Goal: Task Accomplishment & Management: Manage account settings

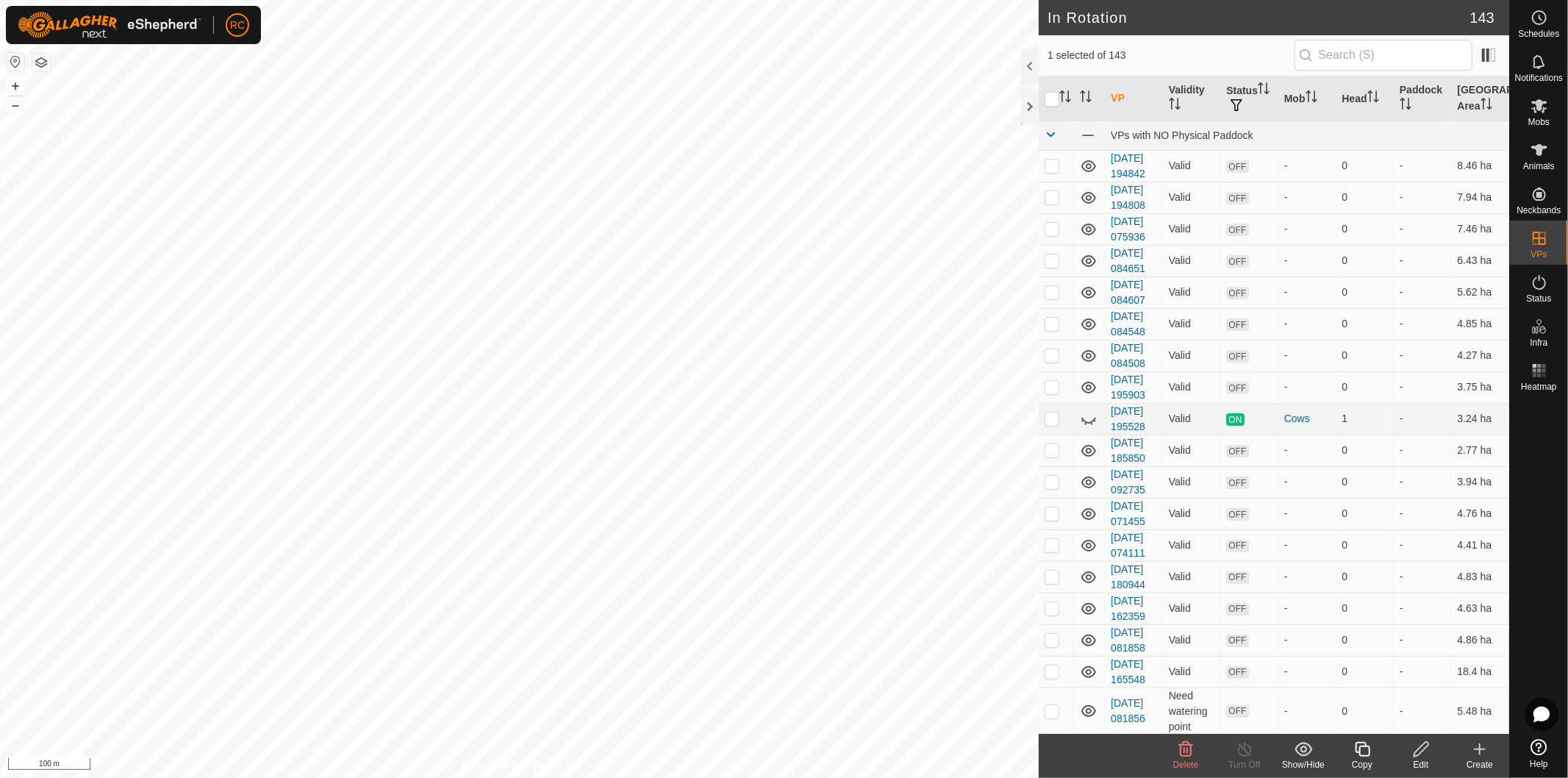
click at [1188, 759] on div "Delete" at bounding box center [1186, 765] width 58 height 13
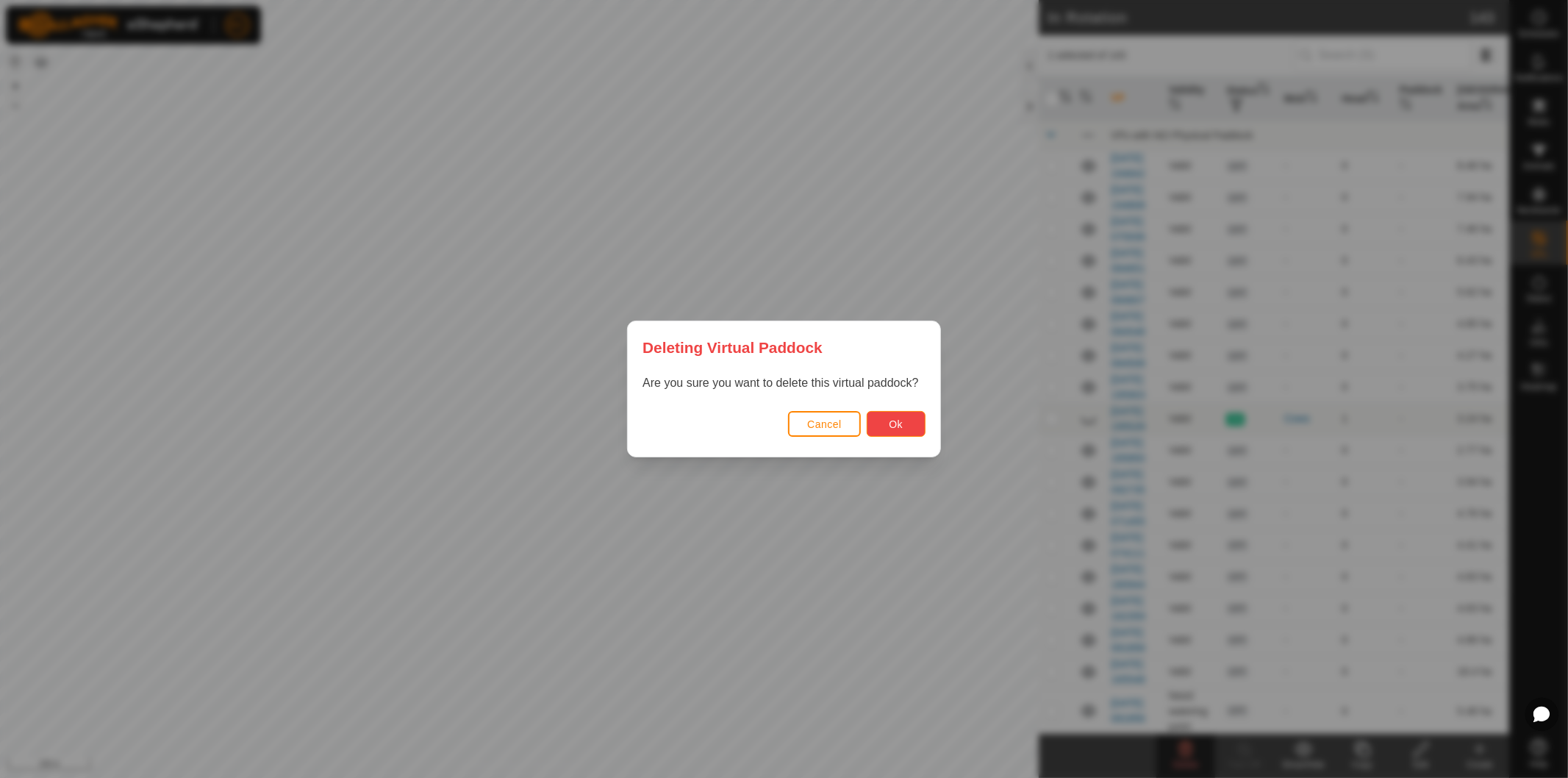
click at [877, 423] on button "Ok" at bounding box center [897, 424] width 58 height 26
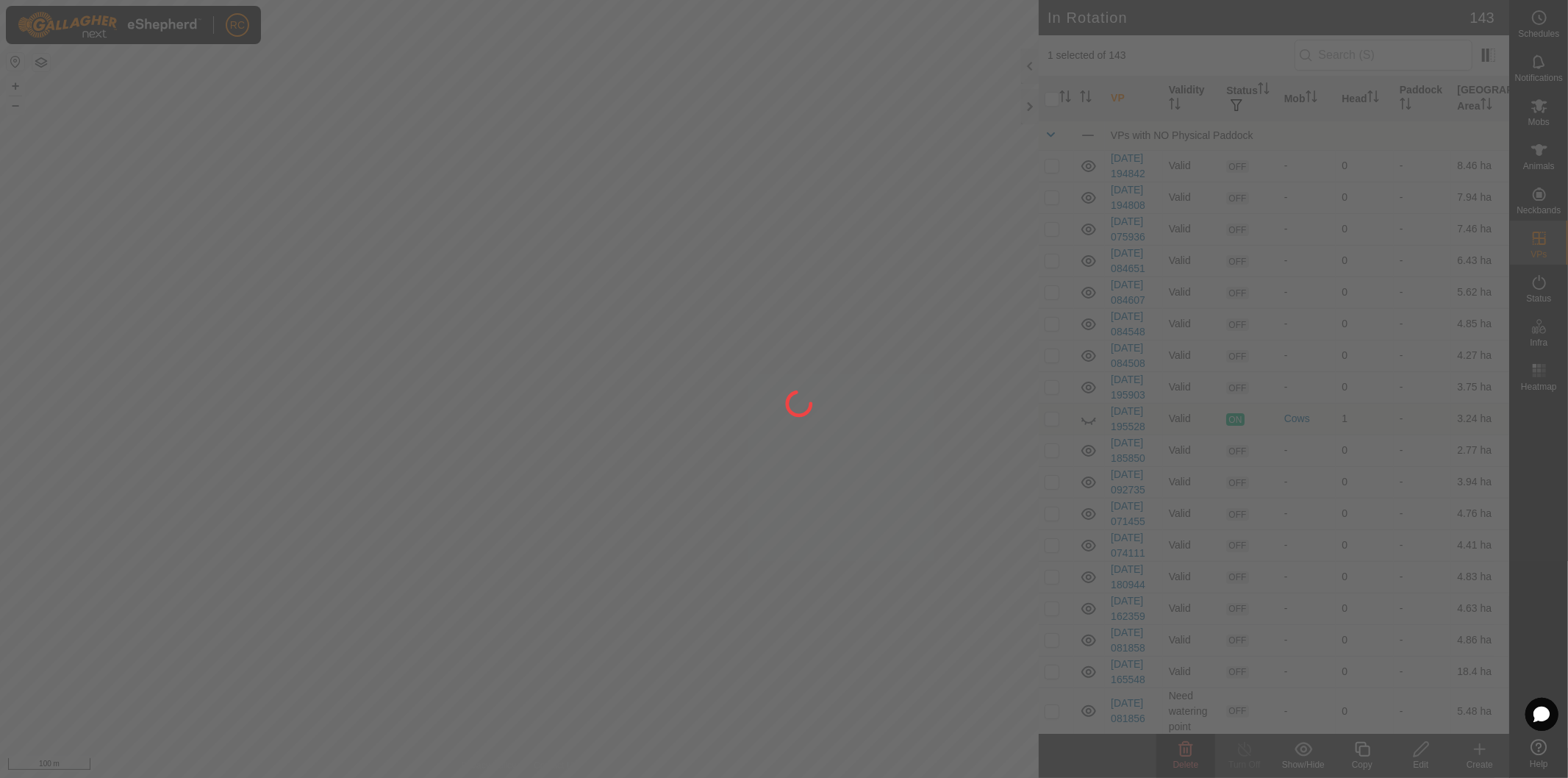
checkbox input "false"
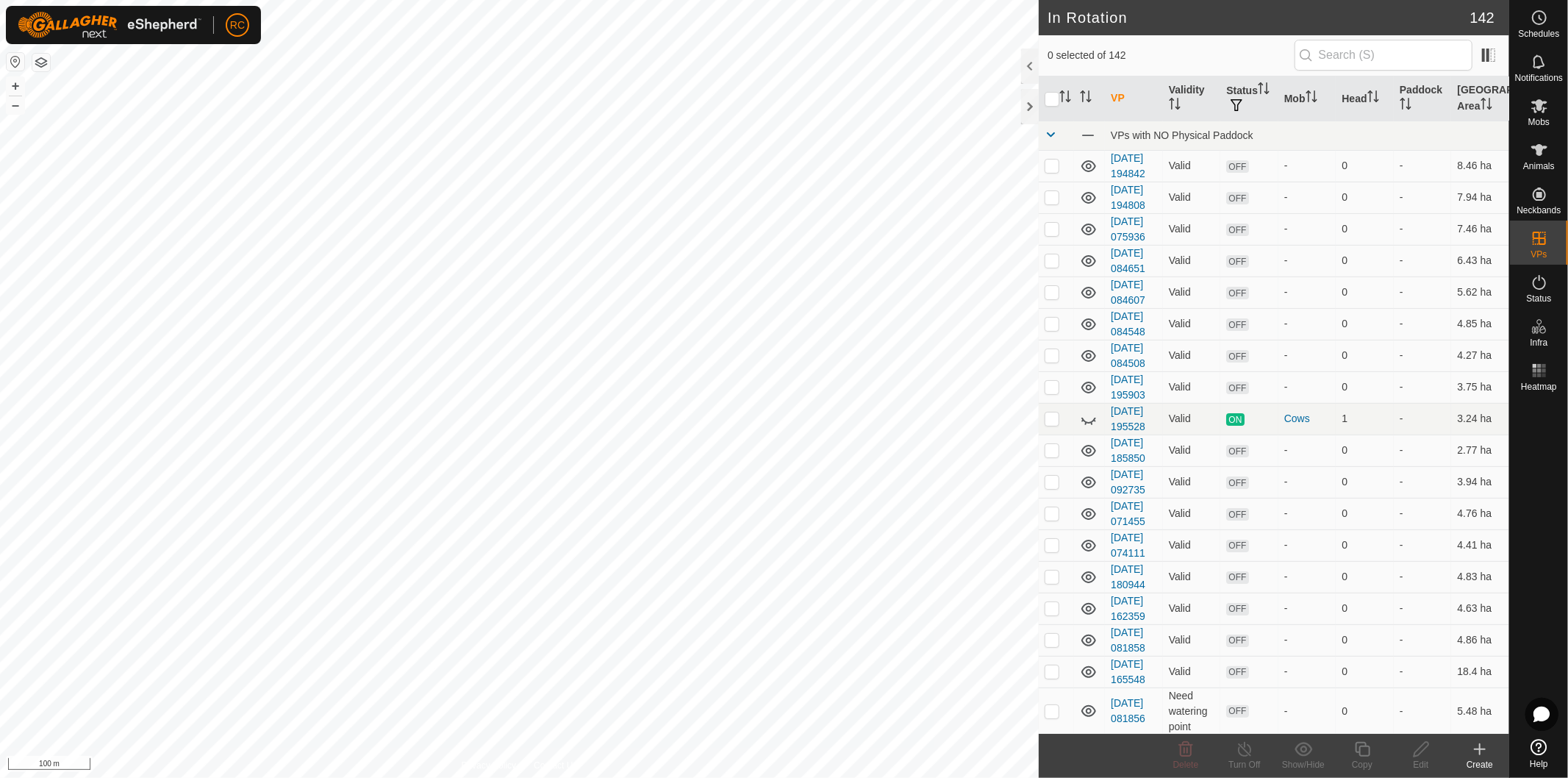
checkbox input "true"
click at [1363, 765] on div "Copy" at bounding box center [1362, 765] width 58 height 13
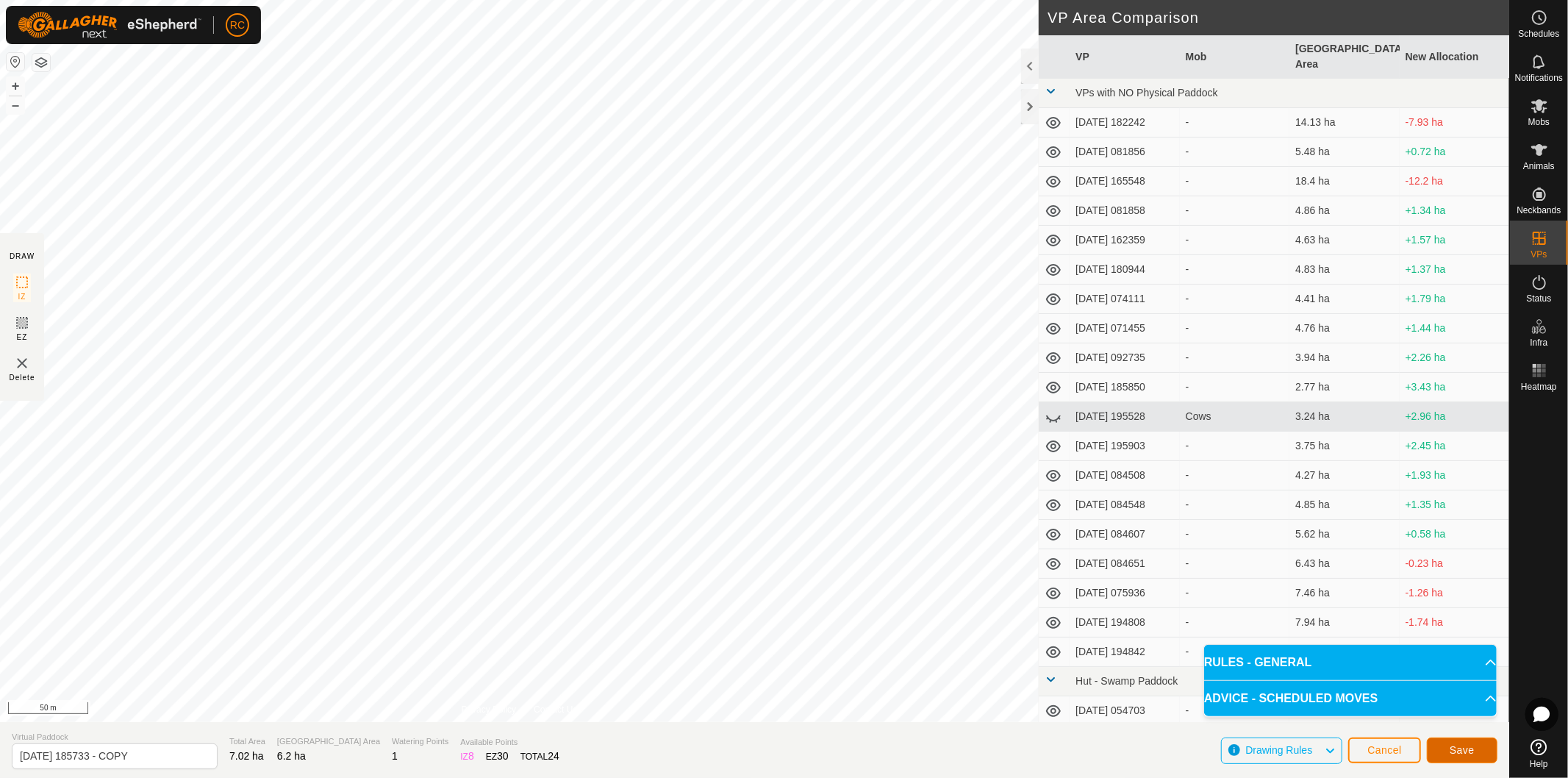
click at [1476, 747] on button "Save" at bounding box center [1463, 750] width 71 height 26
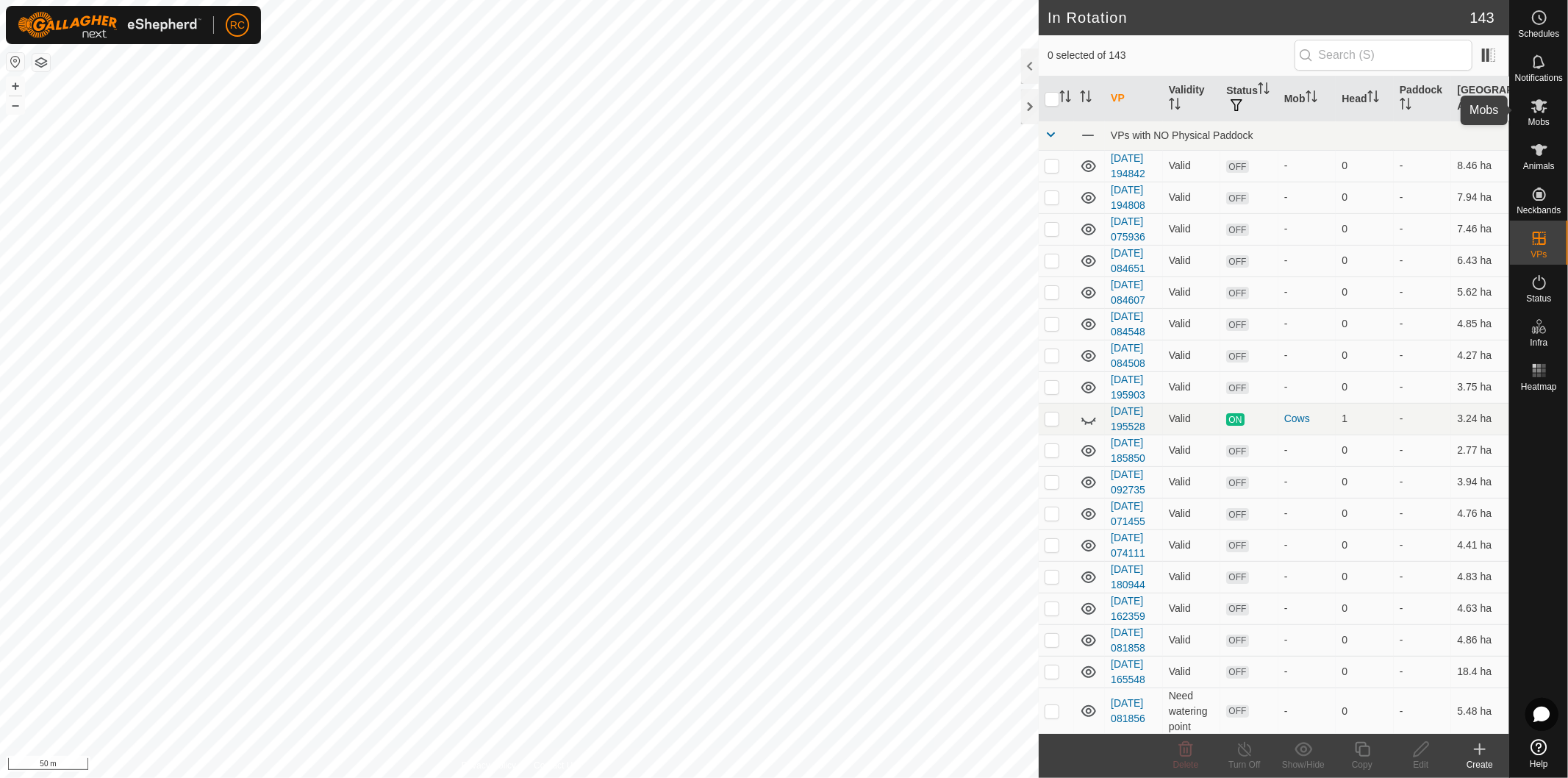
click at [1533, 111] on icon at bounding box center [1540, 106] width 18 height 18
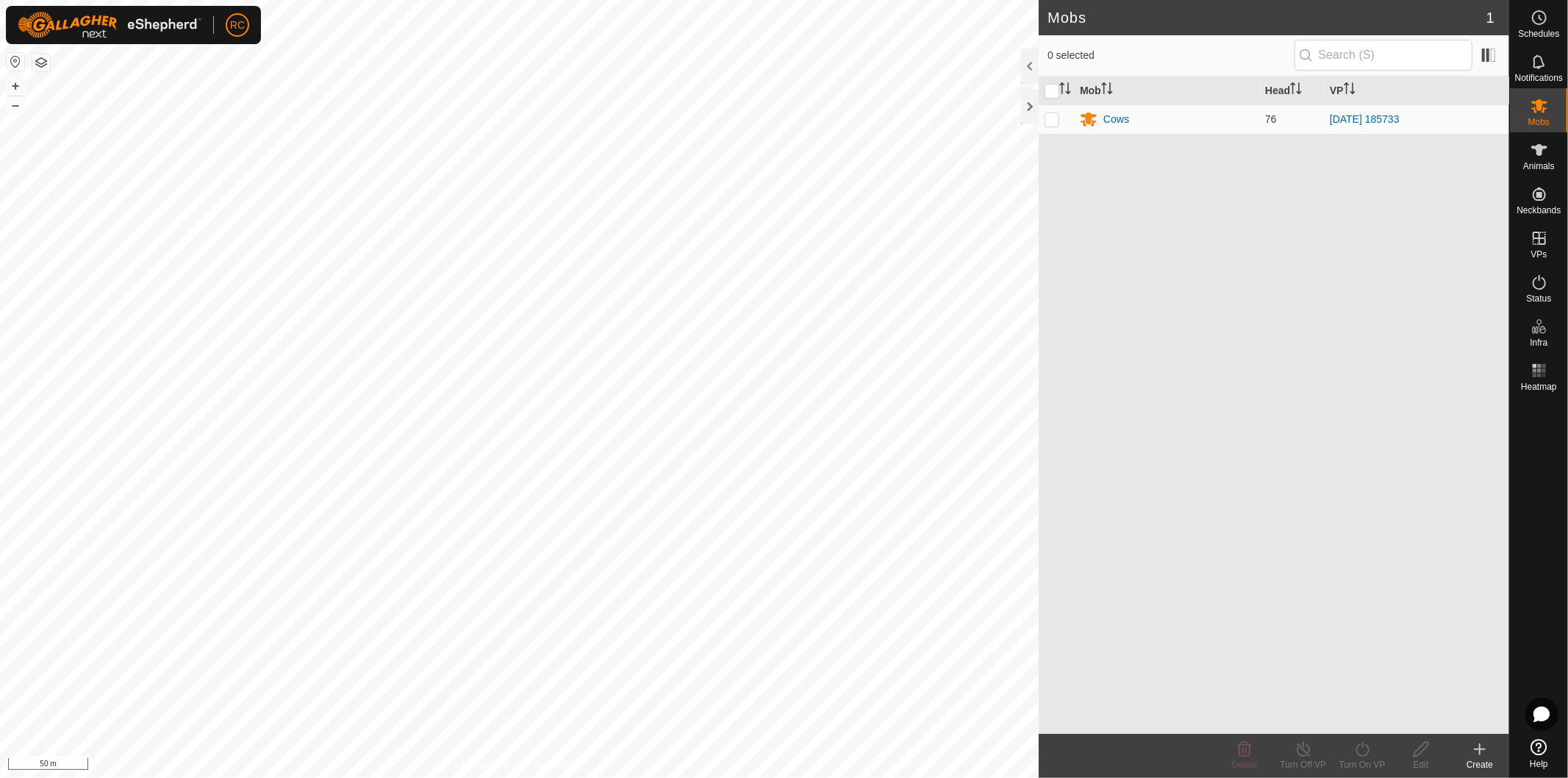
drag, startPoint x: 1044, startPoint y: 125, endPoint x: 1050, endPoint y: 142, distance: 18.0
click at [1045, 127] on td at bounding box center [1057, 119] width 35 height 29
checkbox input "true"
click at [1362, 758] on icon at bounding box center [1362, 750] width 19 height 18
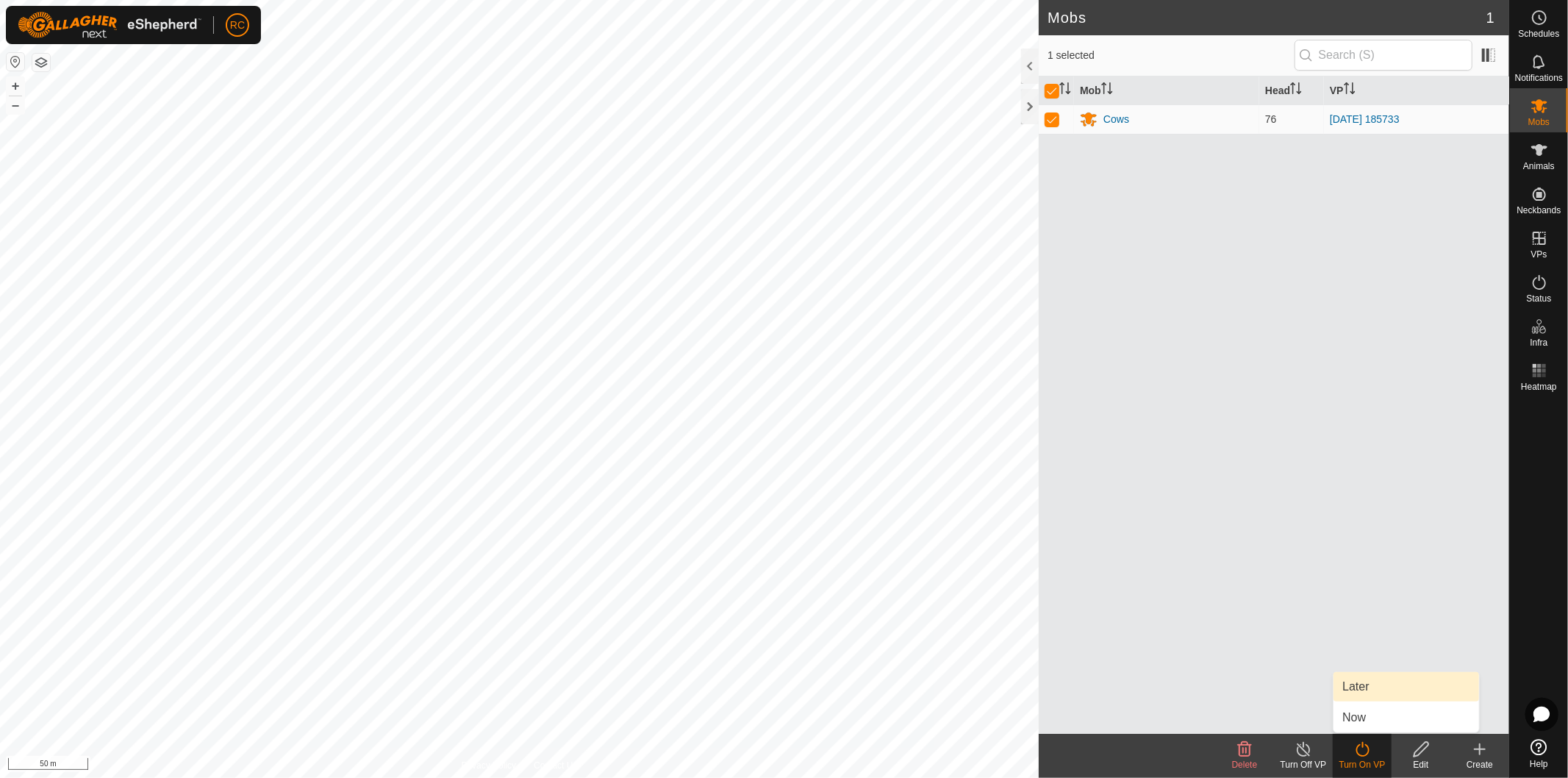
click at [1363, 681] on span "Later" at bounding box center [1356, 687] width 27 height 18
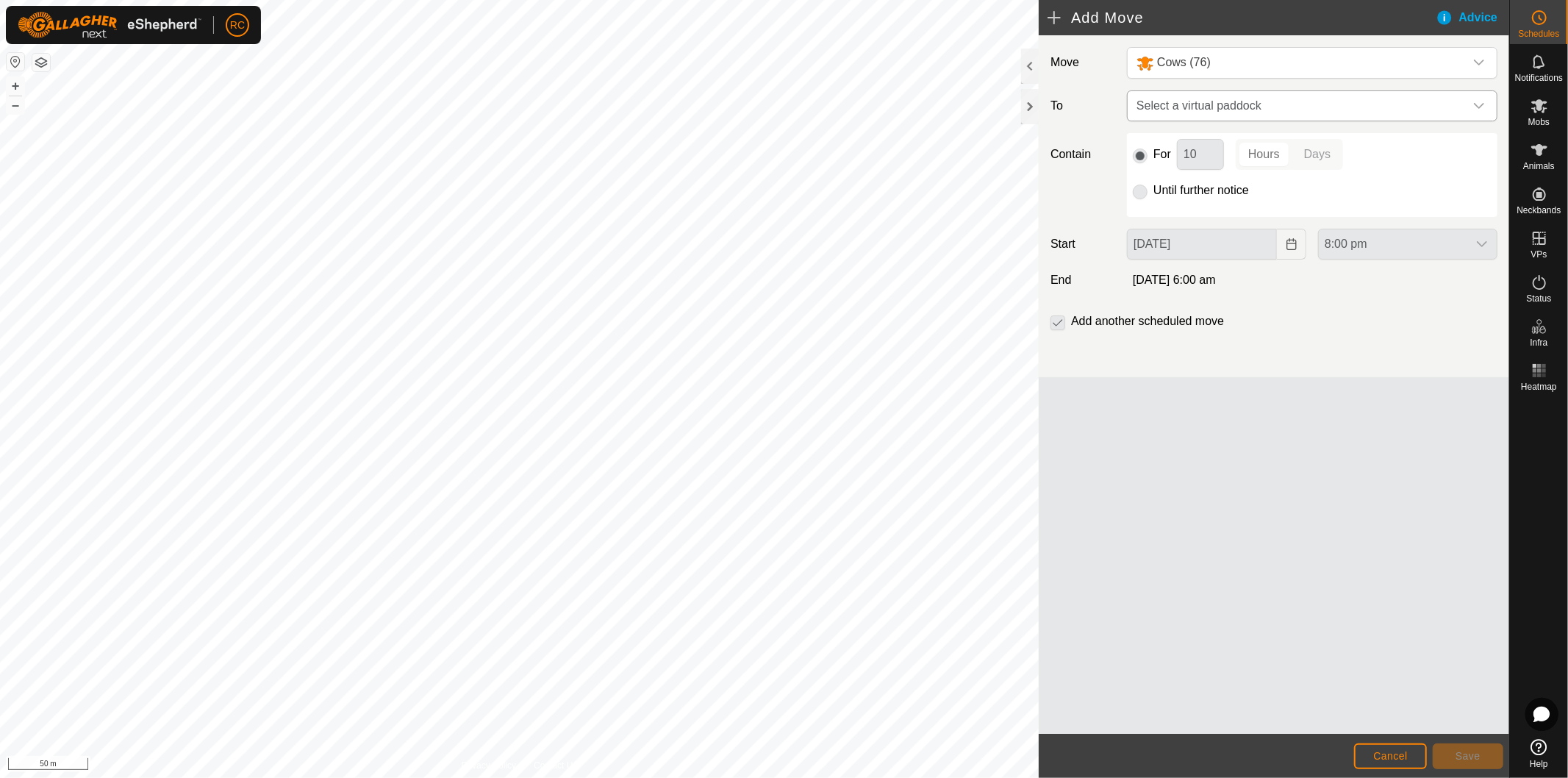
click at [1161, 116] on span "Select a virtual paddock" at bounding box center [1297, 105] width 334 height 29
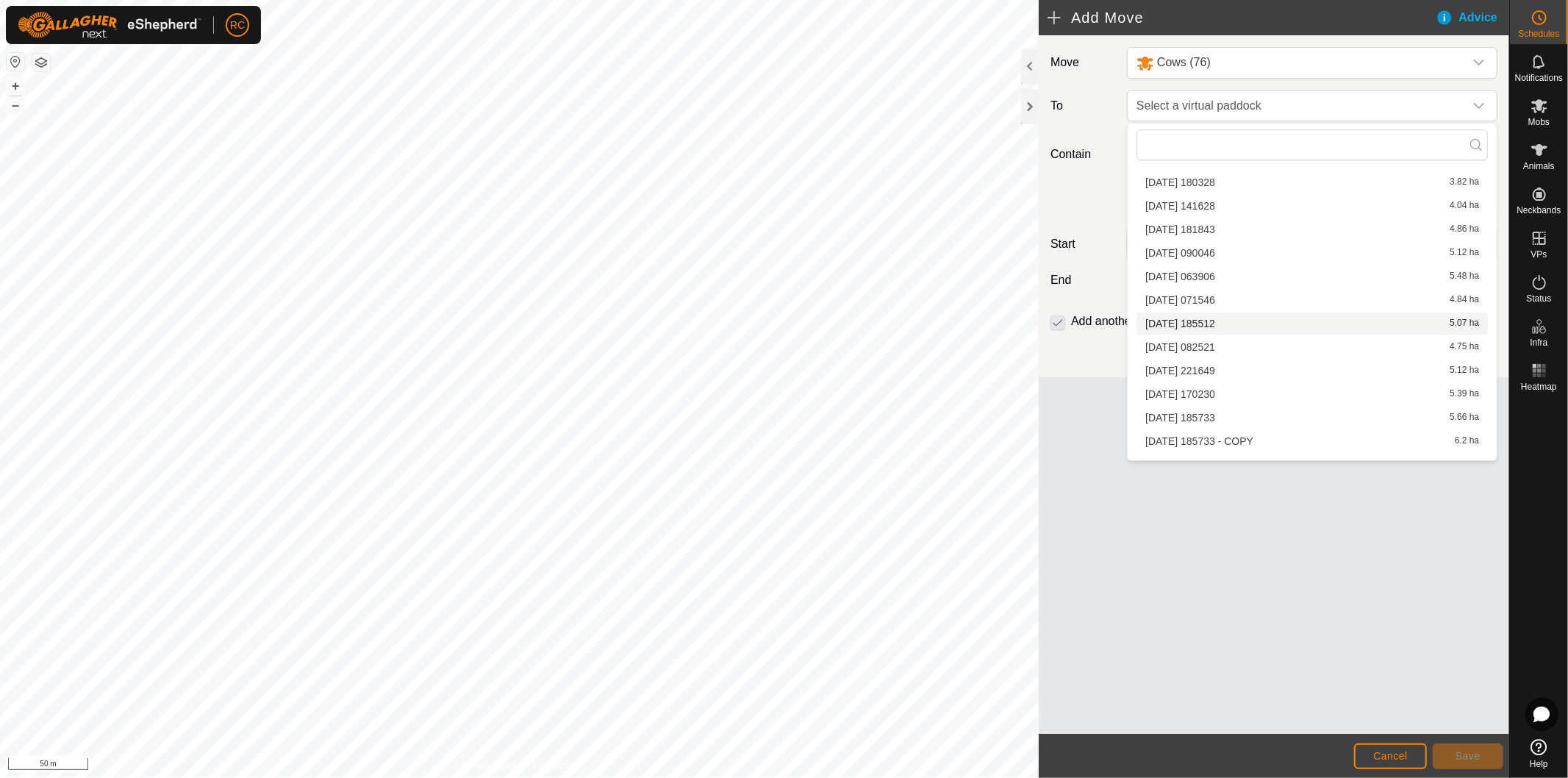
scroll to position [2369, 0]
click at [1253, 430] on li "[DATE] 185733 - COPY 6.2 ha" at bounding box center [1312, 437] width 352 height 22
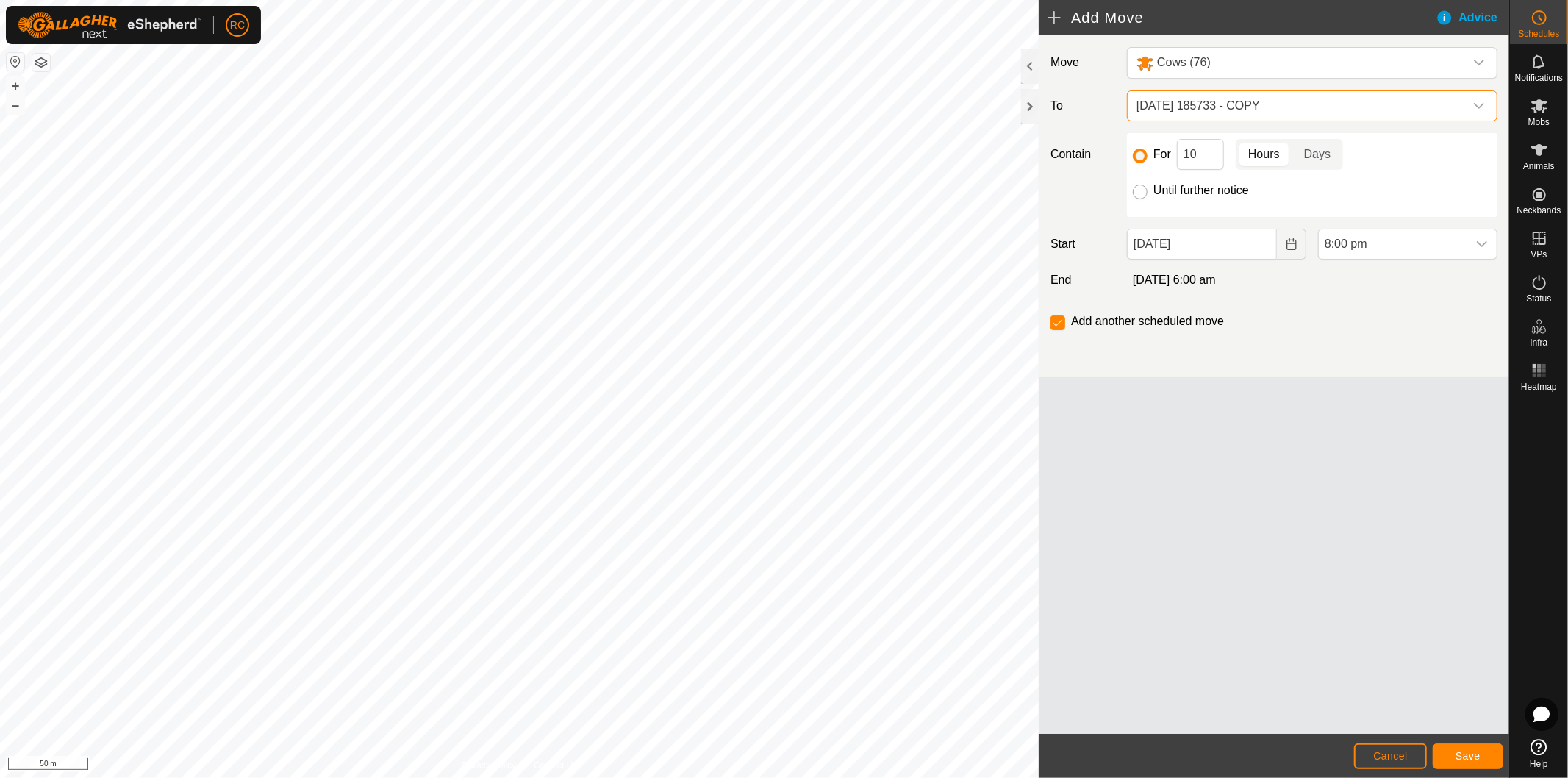
click at [1144, 197] on input "Until further notice" at bounding box center [1140, 191] width 15 height 15
radio input "true"
checkbox input "false"
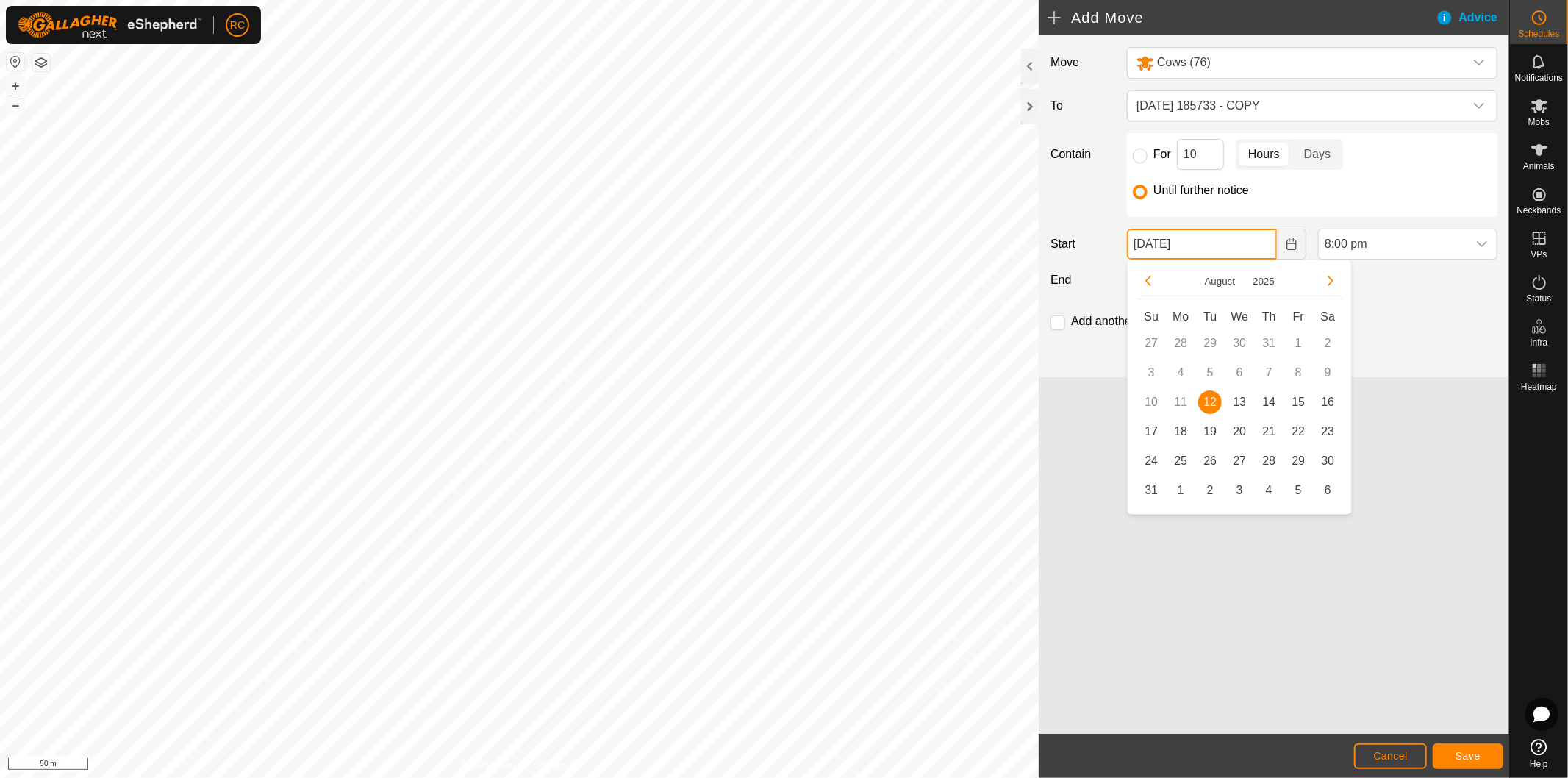
click at [1224, 253] on input "[DATE]" at bounding box center [1201, 244] width 150 height 31
click at [1244, 402] on span "13" at bounding box center [1239, 402] width 24 height 24
type input "[DATE]"
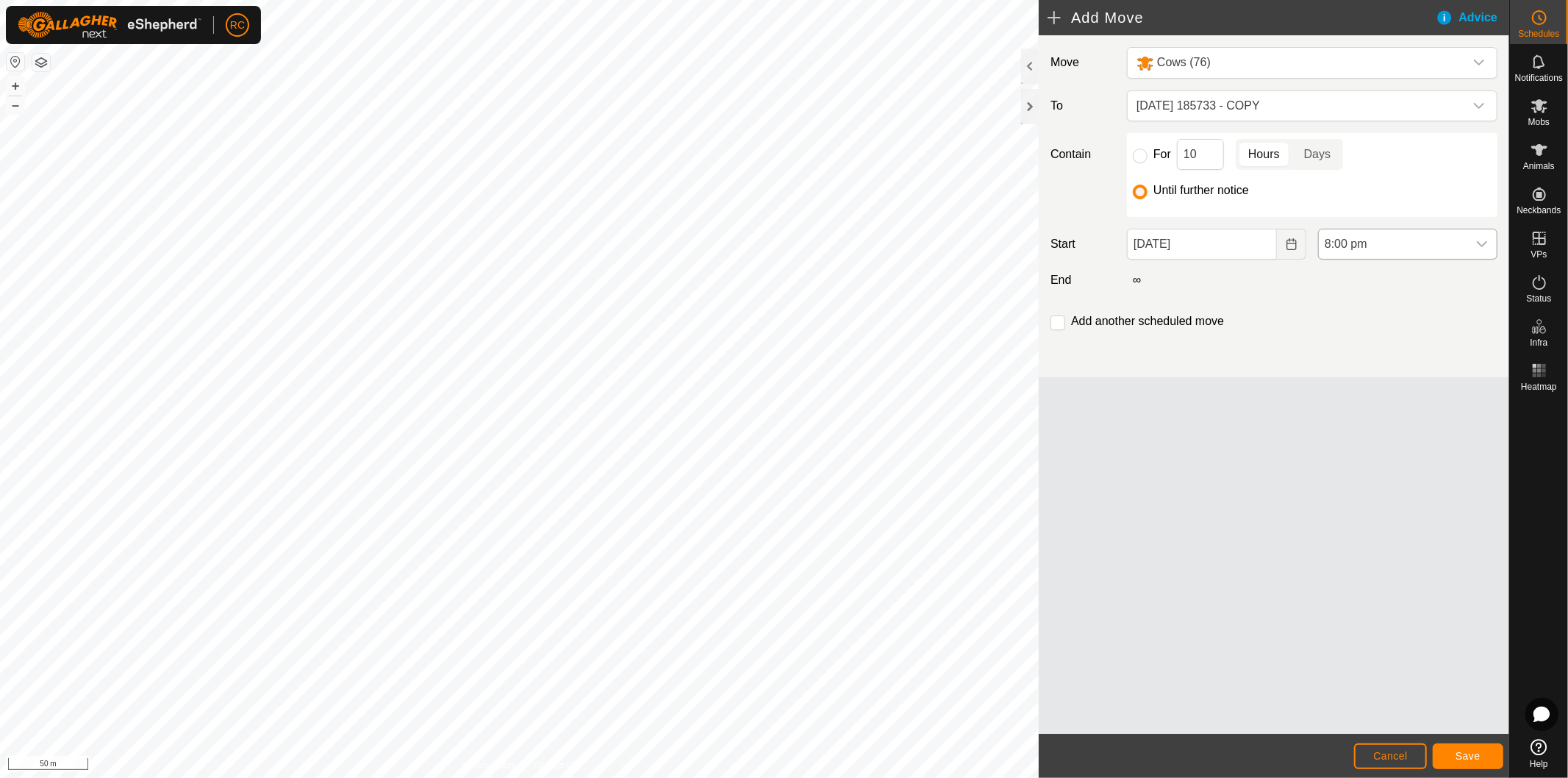
click at [1424, 245] on span "8:00 pm" at bounding box center [1393, 244] width 149 height 29
click at [1416, 318] on li "4:00 am" at bounding box center [1408, 311] width 178 height 29
click at [1455, 751] on button "Save" at bounding box center [1469, 756] width 71 height 26
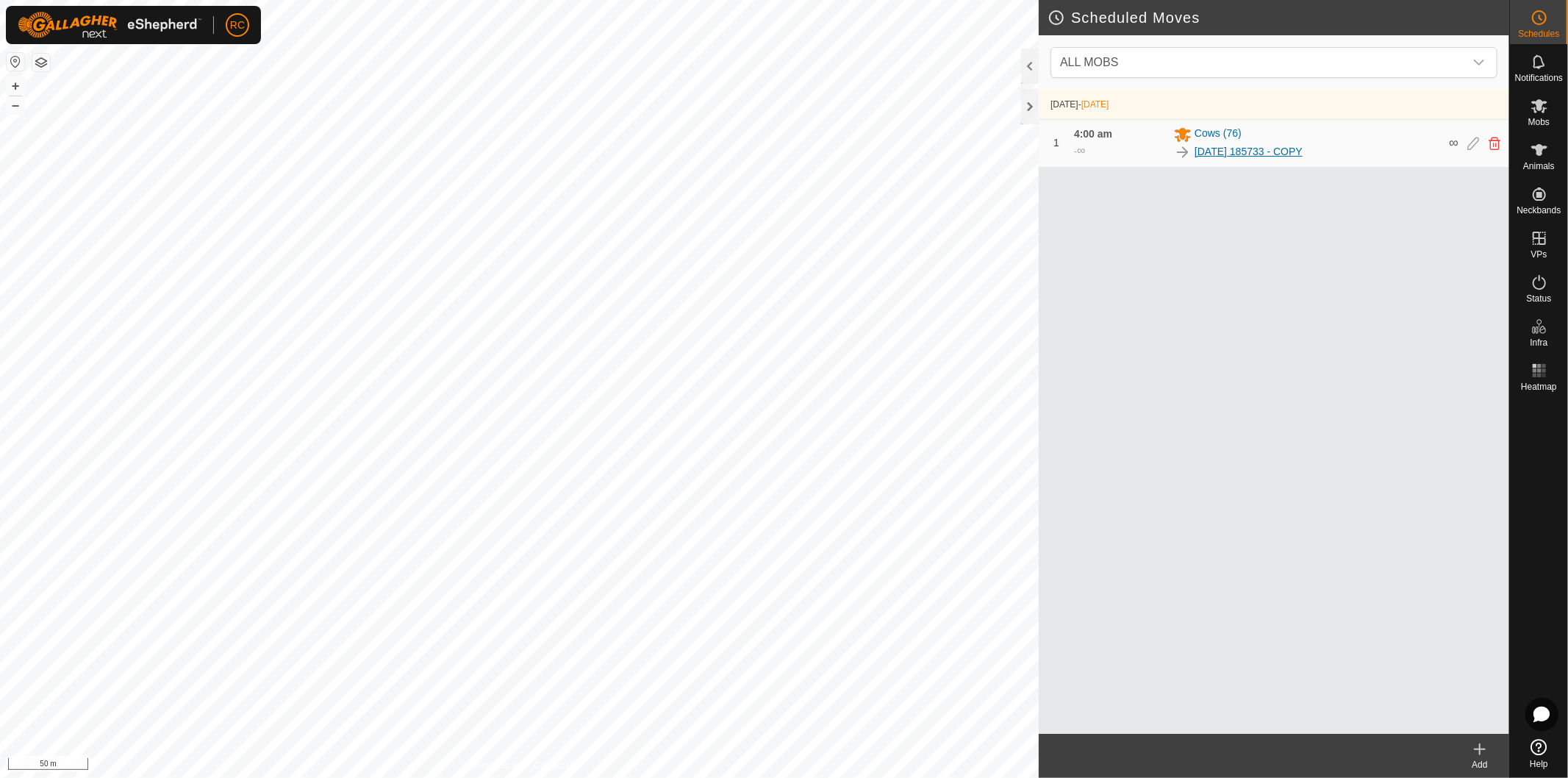
click at [1302, 150] on link "[DATE] 185733 - COPY" at bounding box center [1249, 152] width 108 height 15
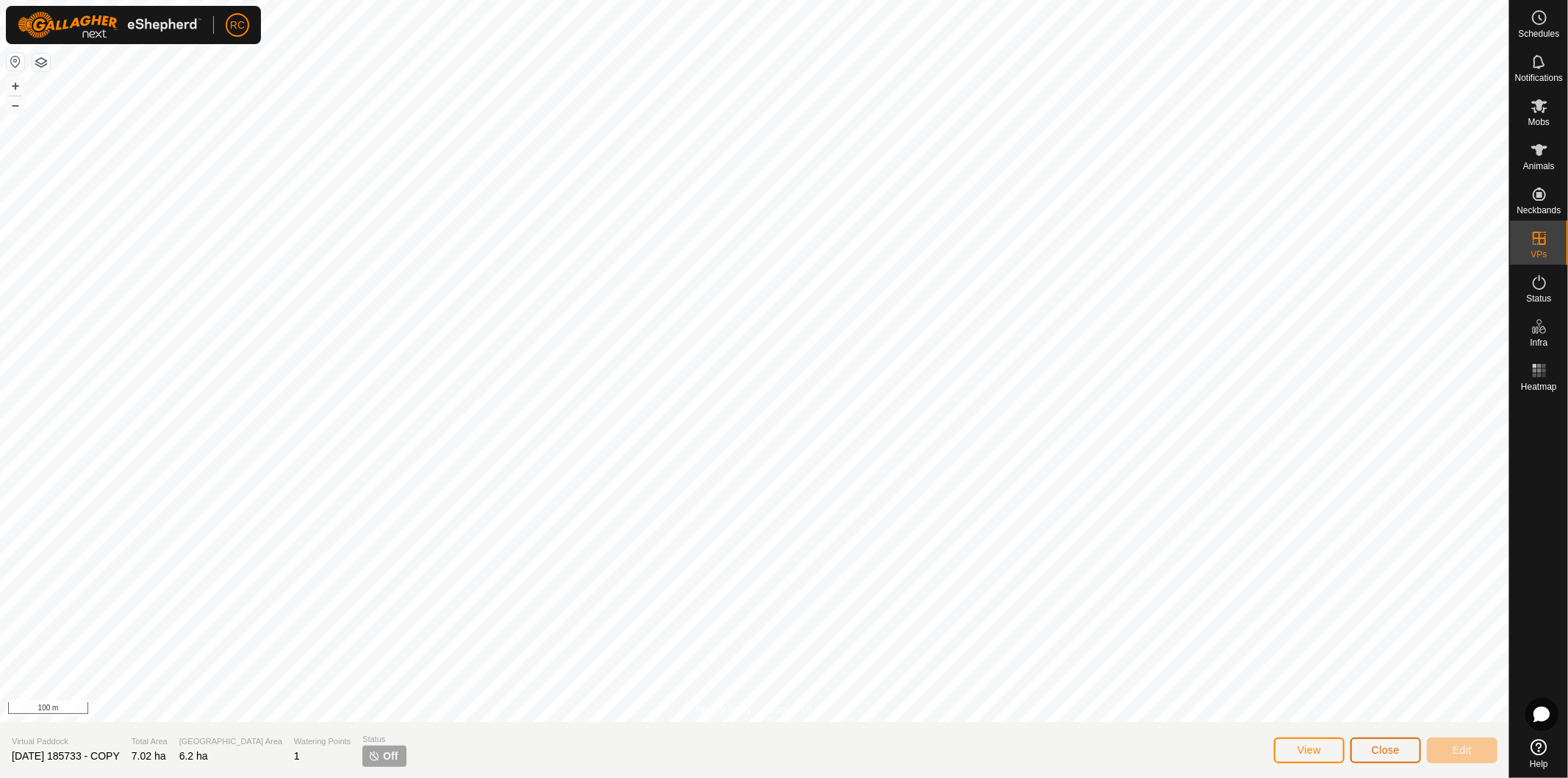
click at [1378, 759] on button "Close" at bounding box center [1386, 750] width 71 height 26
